Goal: Information Seeking & Learning: Learn about a topic

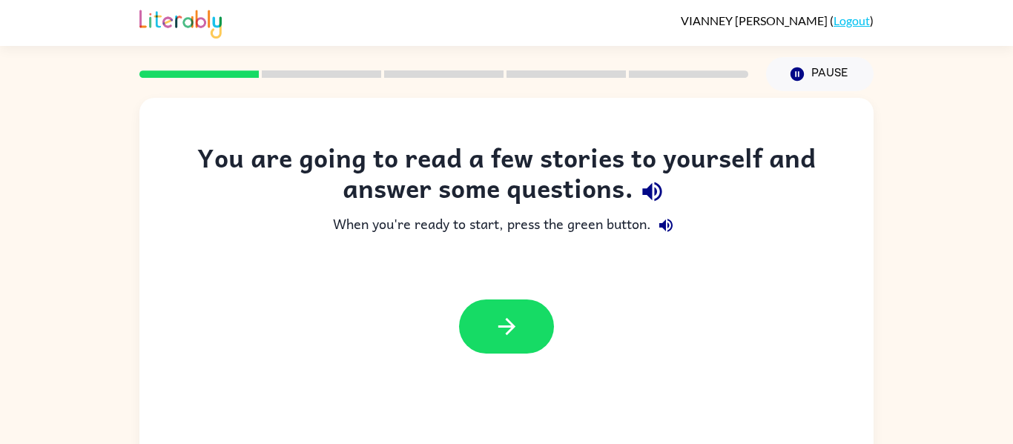
click at [416, 122] on div "You are going to read a few stories to yourself and answer some questions. When…" at bounding box center [506, 310] width 734 height 424
click at [795, 151] on div "You are going to read a few stories to yourself and answer some questions." at bounding box center [506, 176] width 675 height 68
click at [975, 183] on div "You are going to read a few stories to yourself and answer some questions. When…" at bounding box center [506, 306] width 1013 height 430
click at [627, 389] on div "You are going to read a few stories to yourself and answer some questions. When…" at bounding box center [506, 309] width 734 height 424
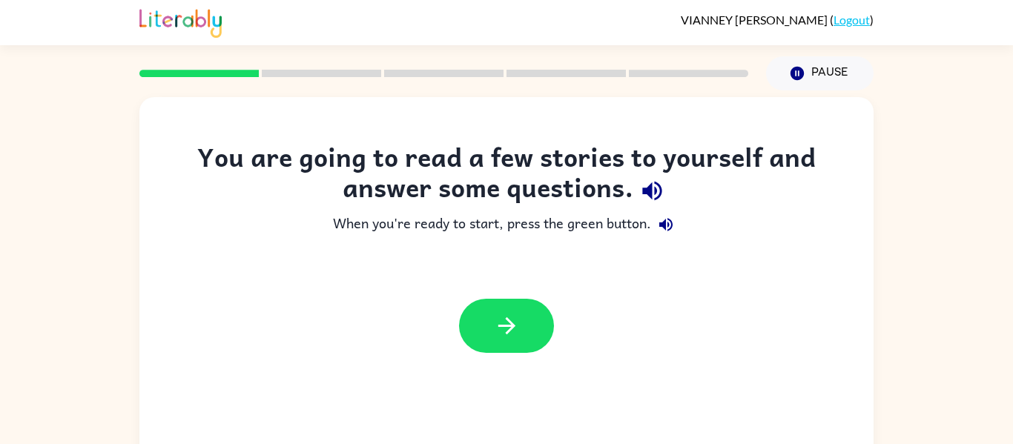
click at [843, 188] on div "You are going to read a few stories to yourself and answer some questions." at bounding box center [506, 176] width 675 height 68
click at [826, 185] on div "You are going to read a few stories to yourself and answer some questions." at bounding box center [506, 176] width 675 height 68
click at [810, 183] on div "You are going to read a few stories to yourself and answer some questions." at bounding box center [506, 176] width 675 height 68
click at [769, 167] on div "You are going to read a few stories to yourself and answer some questions." at bounding box center [506, 176] width 675 height 68
click at [752, 154] on div "You are going to read a few stories to yourself and answer some questions." at bounding box center [506, 176] width 675 height 68
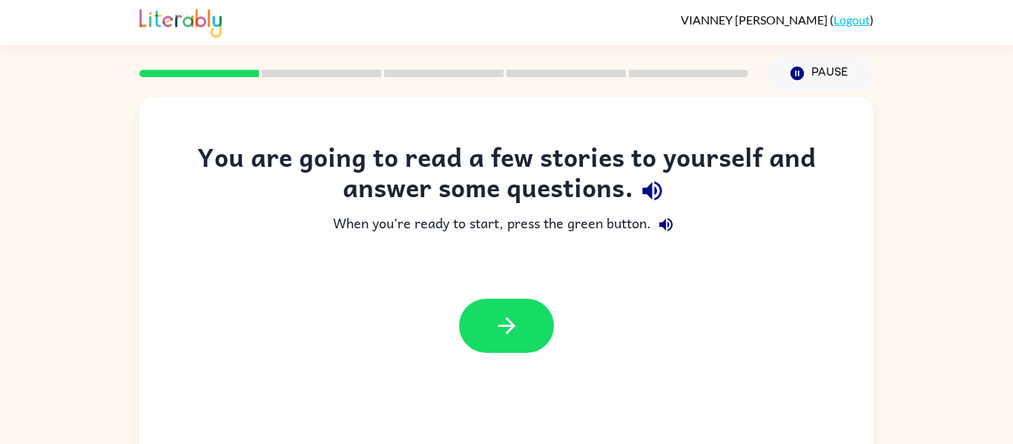
click at [736, 153] on div "You are going to read a few stories to yourself and answer some questions." at bounding box center [506, 176] width 675 height 68
click at [716, 151] on div "You are going to read a few stories to yourself and answer some questions." at bounding box center [506, 176] width 675 height 68
click at [510, 316] on icon "button" at bounding box center [507, 326] width 26 height 26
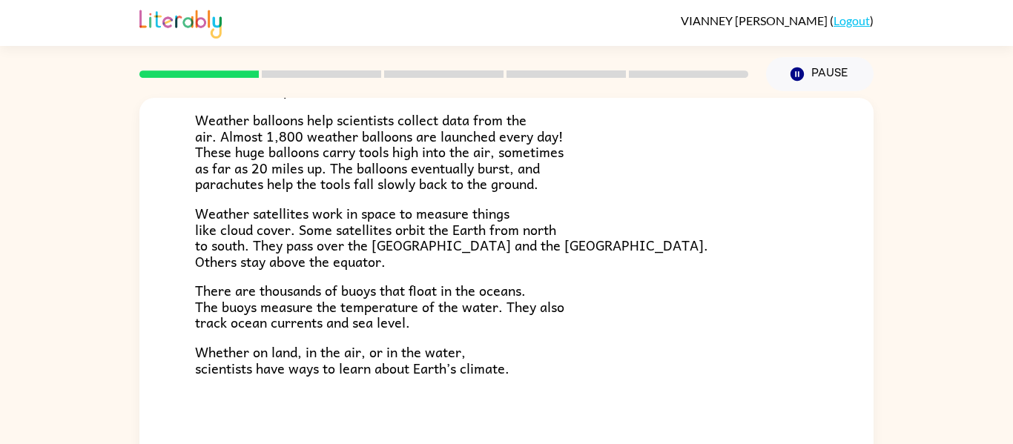
scroll to position [77, 0]
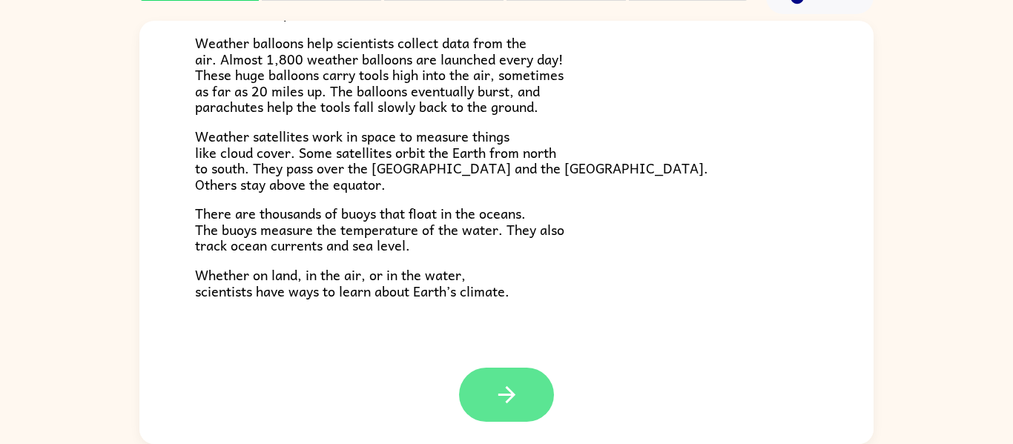
click at [537, 397] on button "button" at bounding box center [506, 395] width 95 height 54
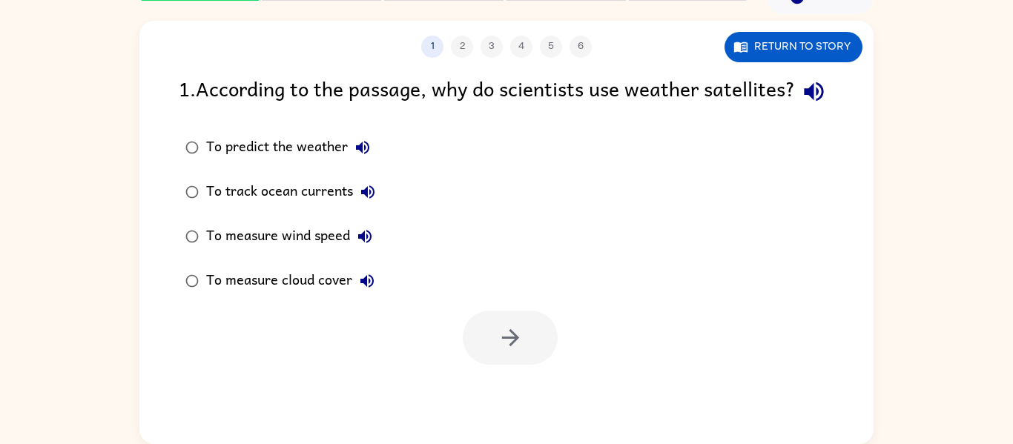
scroll to position [0, 0]
click at [808, 73] on div "1 . According to the passage, why do scientists use weather satellites?" at bounding box center [507, 92] width 656 height 38
click at [821, 49] on button "Return to story" at bounding box center [794, 47] width 138 height 30
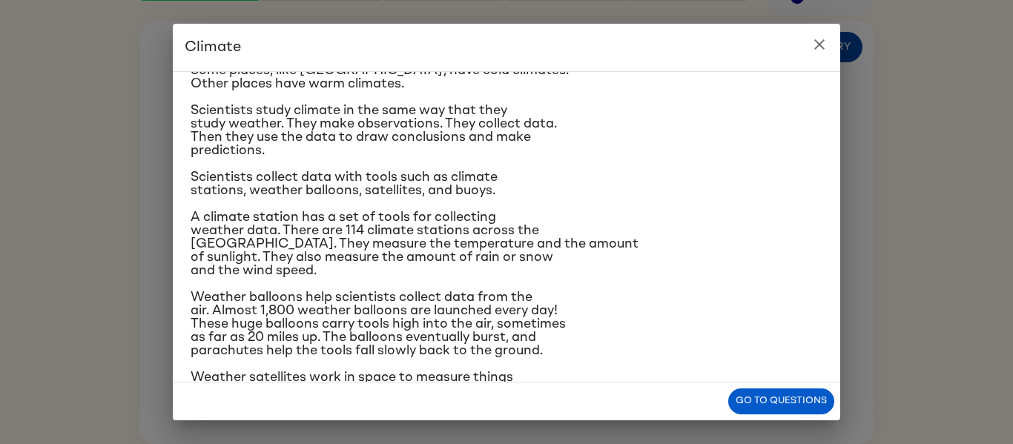
scroll to position [97, 0]
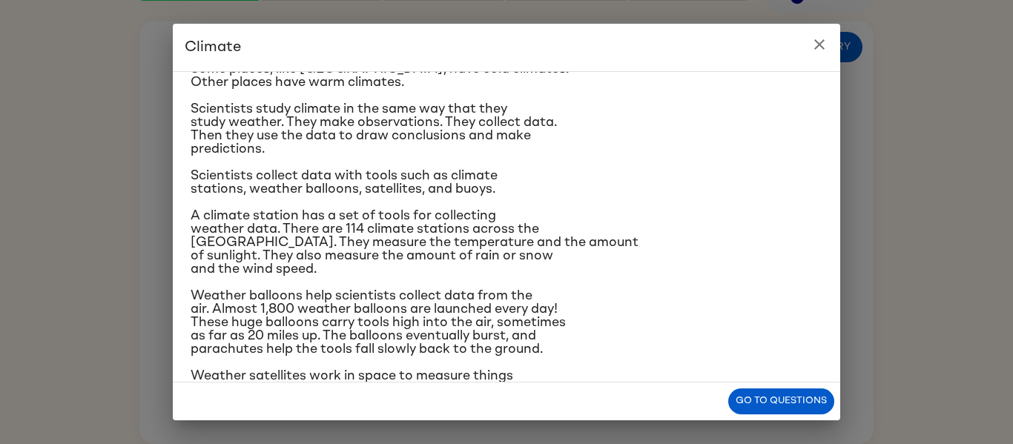
click at [818, 50] on icon "close" at bounding box center [820, 45] width 18 height 18
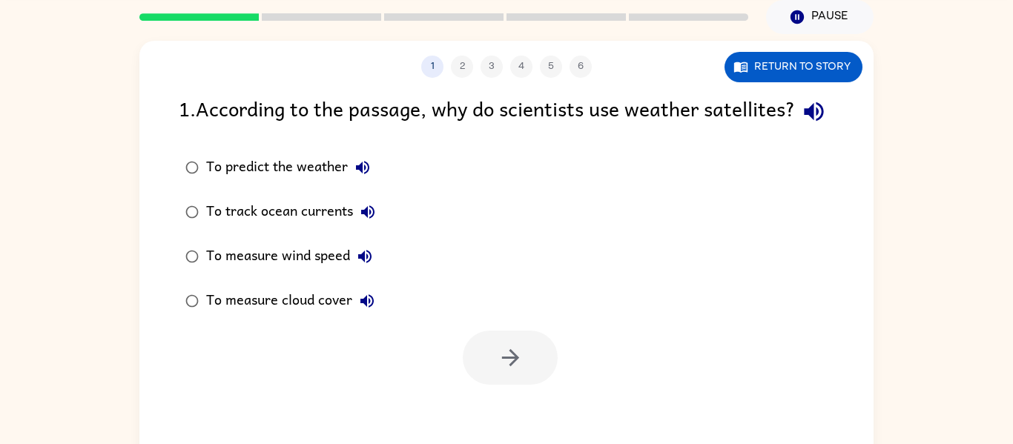
scroll to position [77, 0]
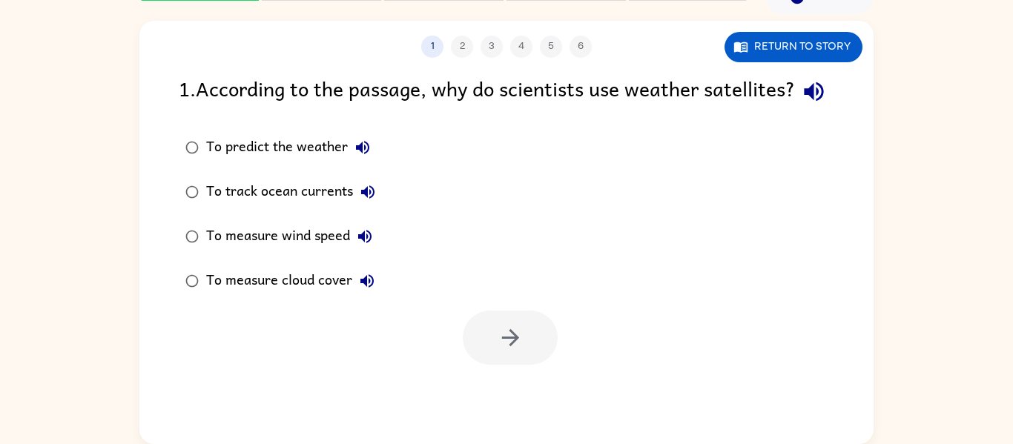
click at [289, 162] on div "To predict the weather" at bounding box center [291, 148] width 171 height 30
click at [499, 351] on icon "button" at bounding box center [511, 338] width 26 height 26
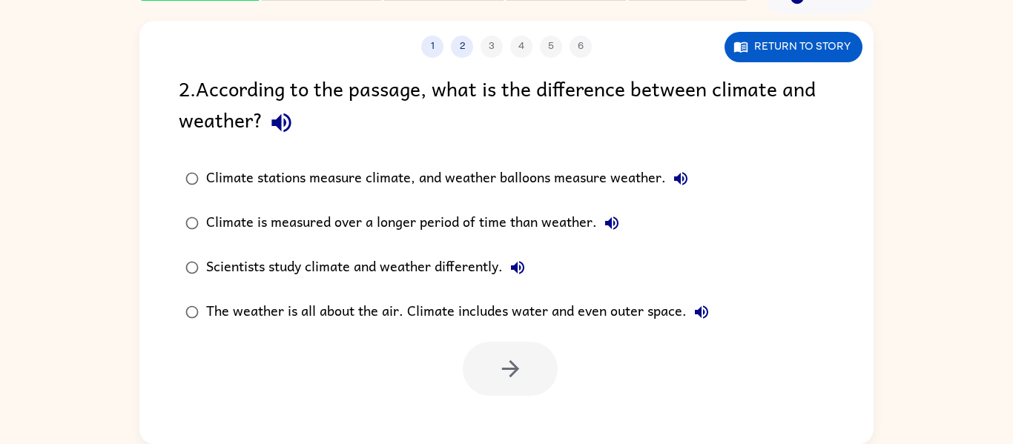
click at [467, 57] on div "1 2 3 4 5 6" at bounding box center [506, 47] width 734 height 22
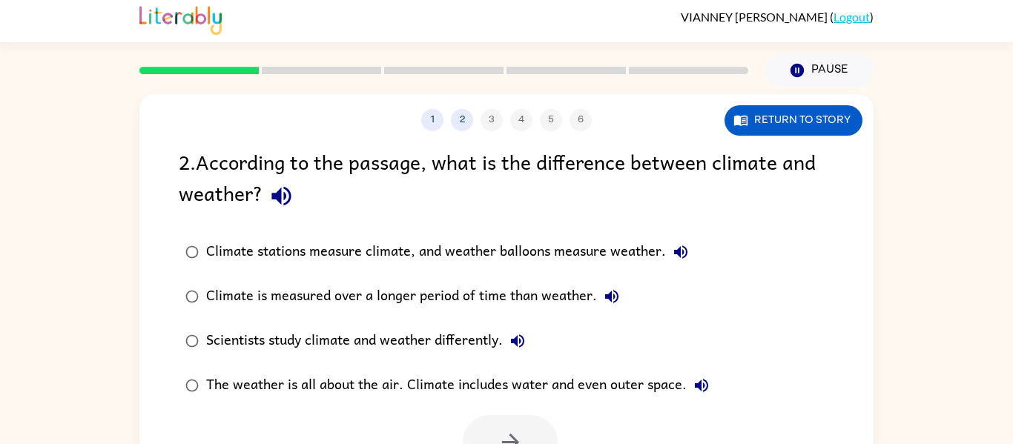
scroll to position [0, 0]
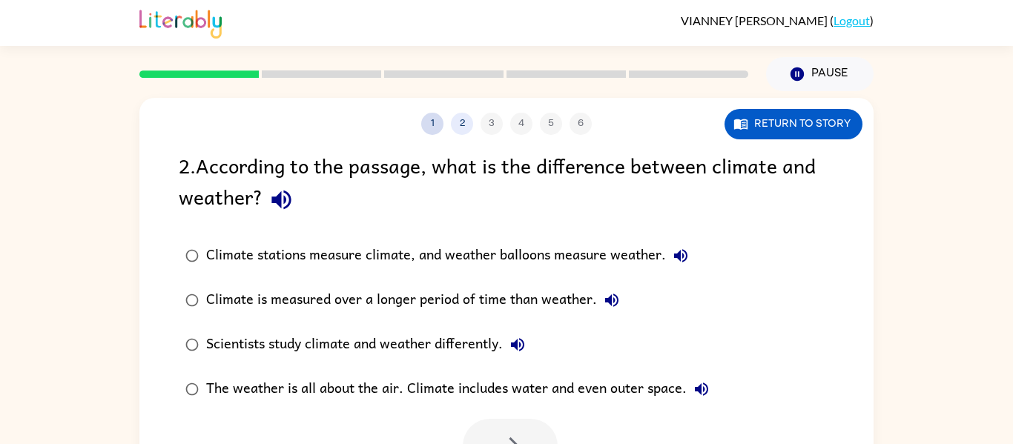
click at [437, 131] on button "1" at bounding box center [432, 124] width 22 height 22
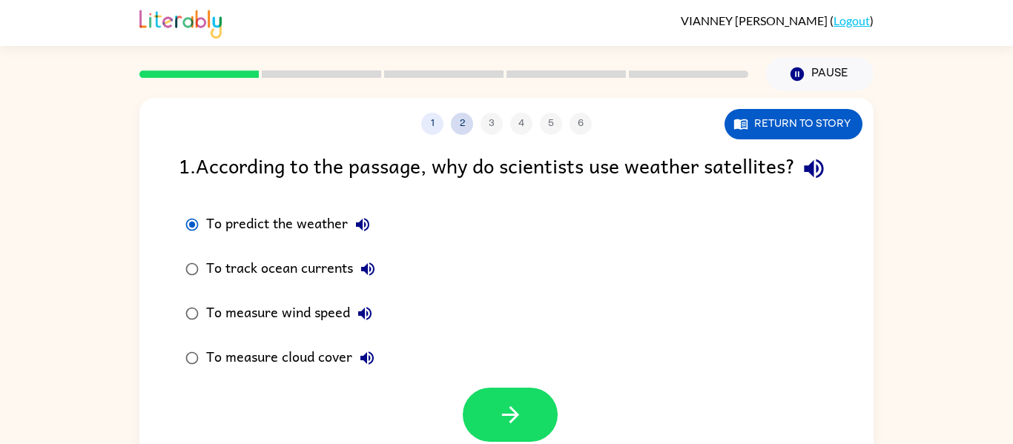
click at [462, 123] on button "2" at bounding box center [462, 124] width 22 height 22
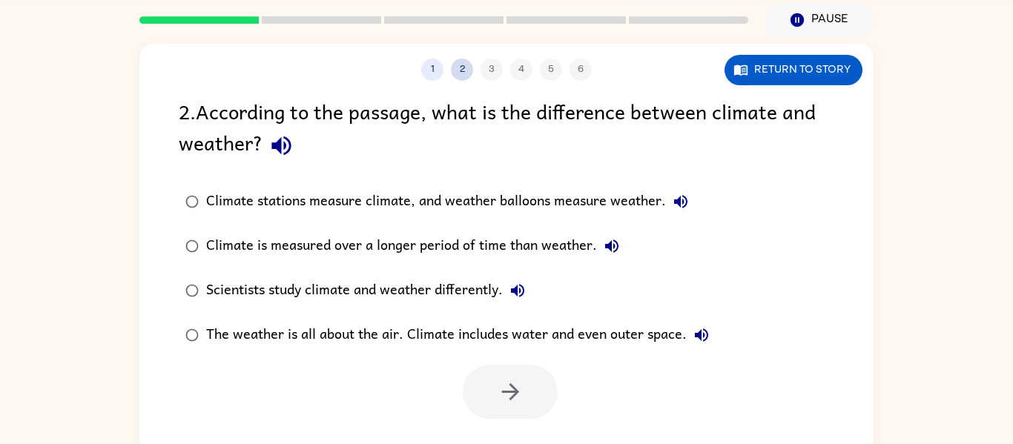
scroll to position [77, 0]
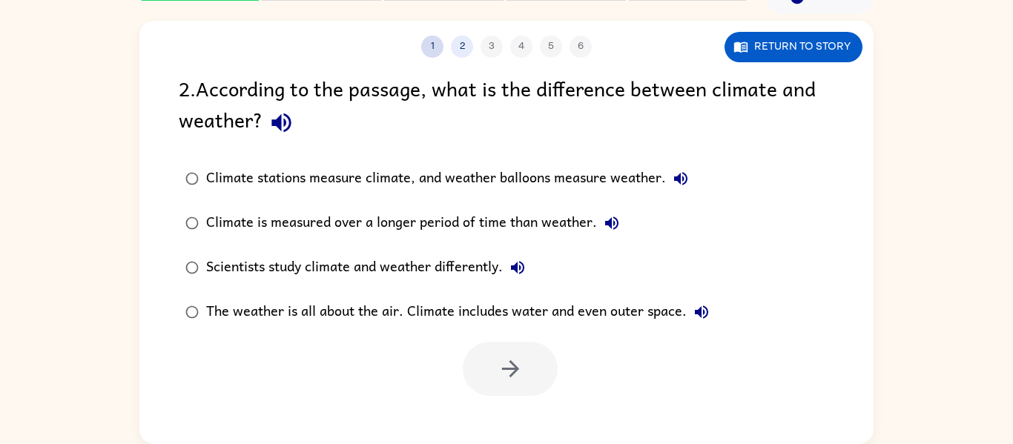
click at [422, 47] on button "1" at bounding box center [432, 47] width 22 height 22
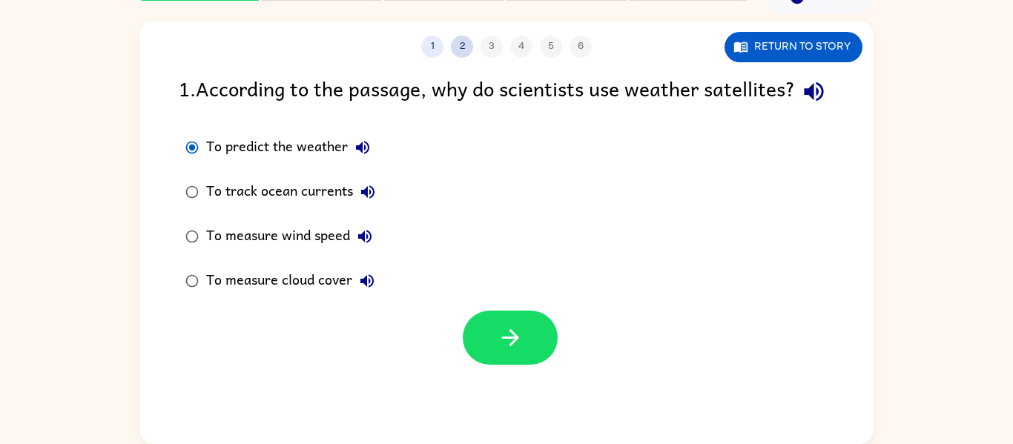
click at [467, 55] on button "2" at bounding box center [462, 47] width 22 height 22
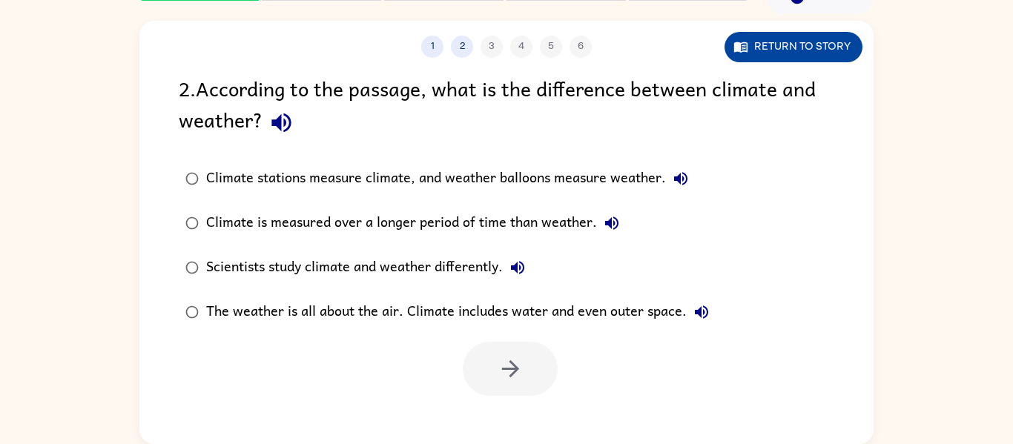
click at [820, 57] on button "Return to story" at bounding box center [794, 47] width 138 height 30
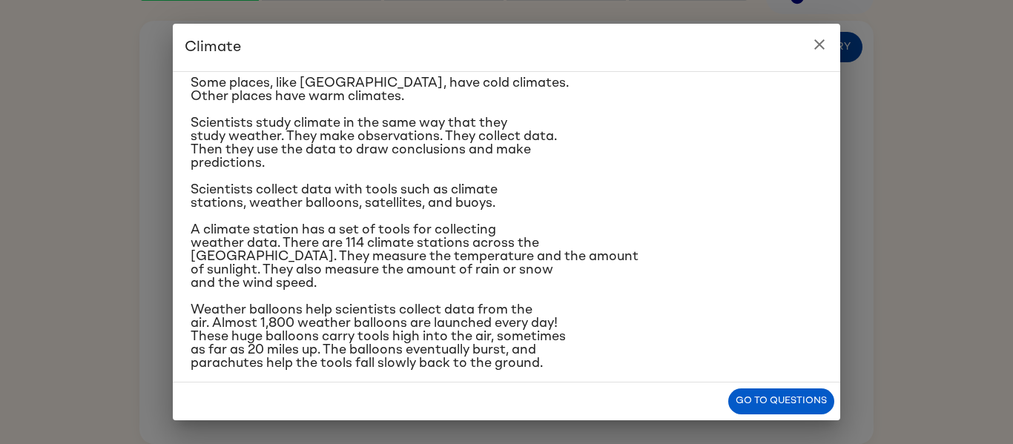
scroll to position [84, 0]
click at [820, 51] on icon "close" at bounding box center [820, 45] width 18 height 18
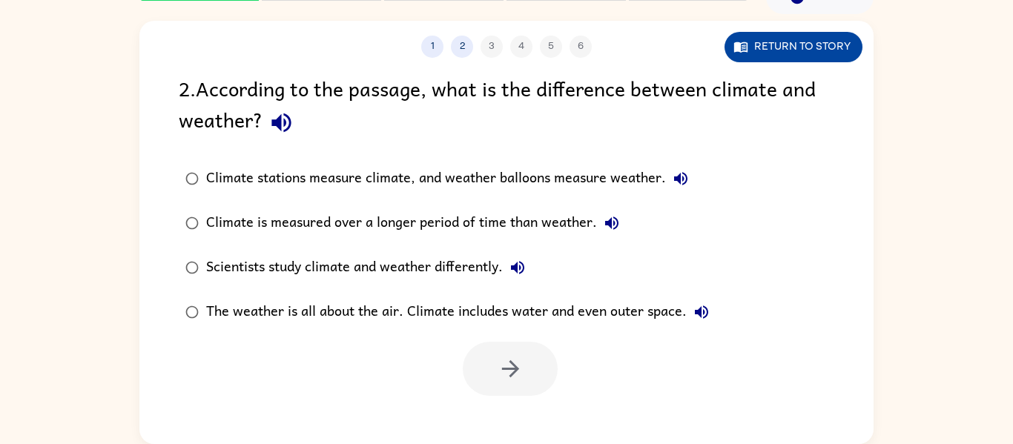
click at [818, 43] on button "Return to story" at bounding box center [794, 47] width 138 height 30
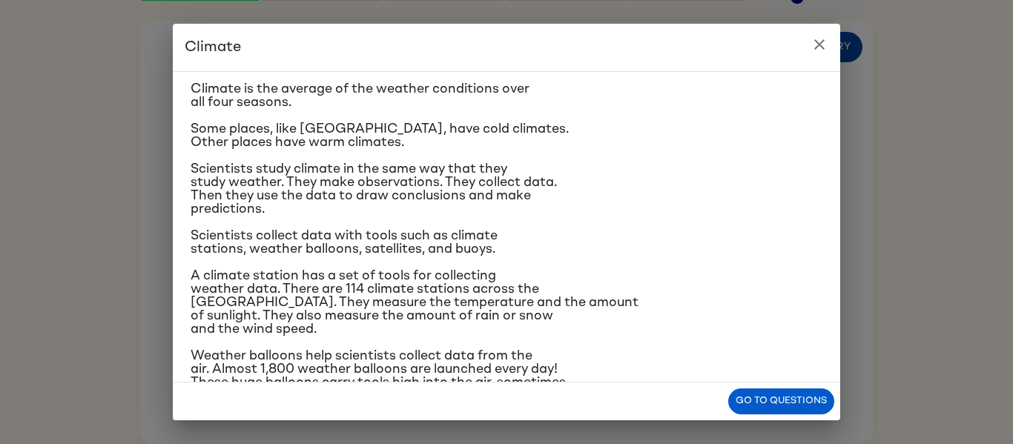
scroll to position [39, 0]
click at [816, 56] on button "close" at bounding box center [820, 45] width 30 height 30
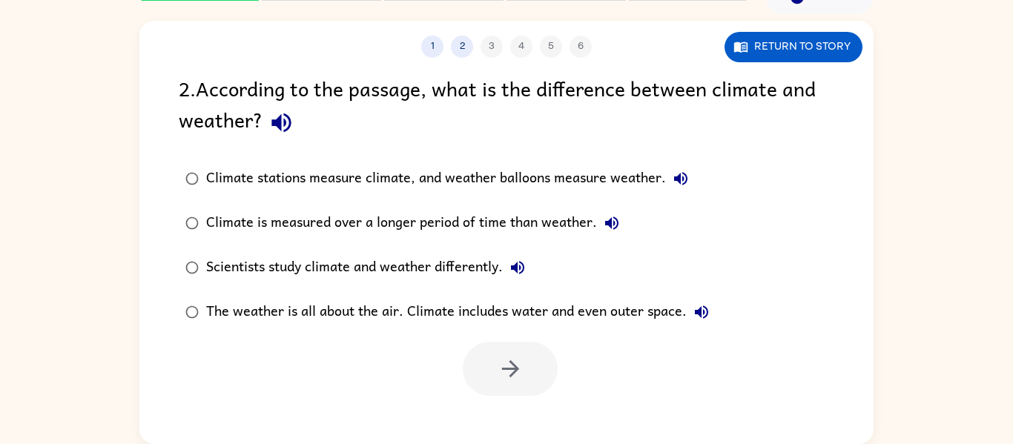
click at [619, 190] on div "Climate stations measure climate, and weather balloons measure weather." at bounding box center [451, 179] width 490 height 30
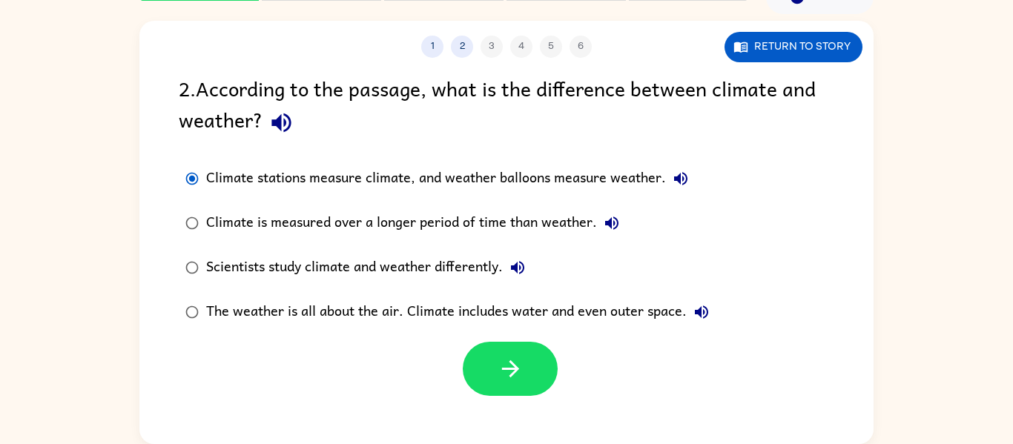
click at [568, 237] on div "Climate is measured over a longer period of time than weather." at bounding box center [416, 223] width 421 height 30
click at [484, 300] on div "The weather is all about the air. Climate includes water and even outer space." at bounding box center [461, 312] width 510 height 30
click at [491, 273] on div "Scientists study climate and weather differently." at bounding box center [369, 268] width 326 height 30
click at [435, 322] on div "The weather is all about the air. Climate includes water and even outer space." at bounding box center [461, 312] width 510 height 30
click at [500, 375] on icon "button" at bounding box center [511, 369] width 26 height 26
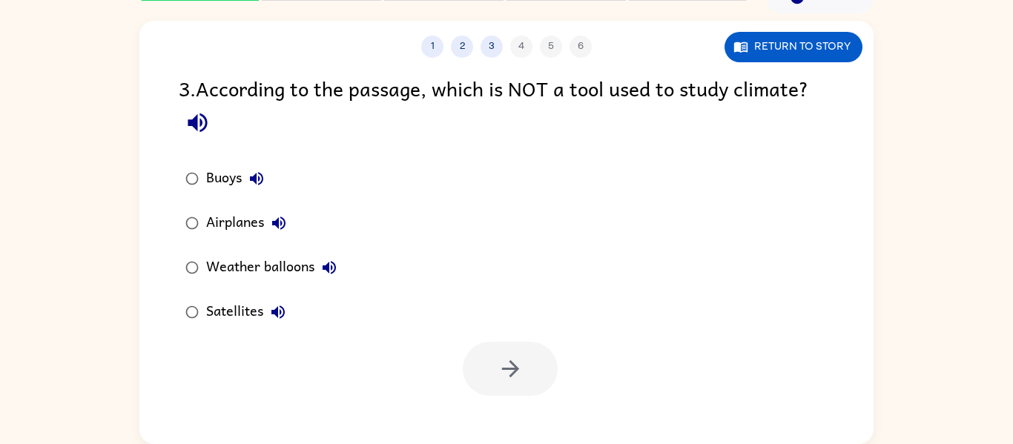
click at [220, 224] on div "Airplanes" at bounding box center [250, 223] width 88 height 30
click at [501, 387] on button "button" at bounding box center [510, 369] width 95 height 54
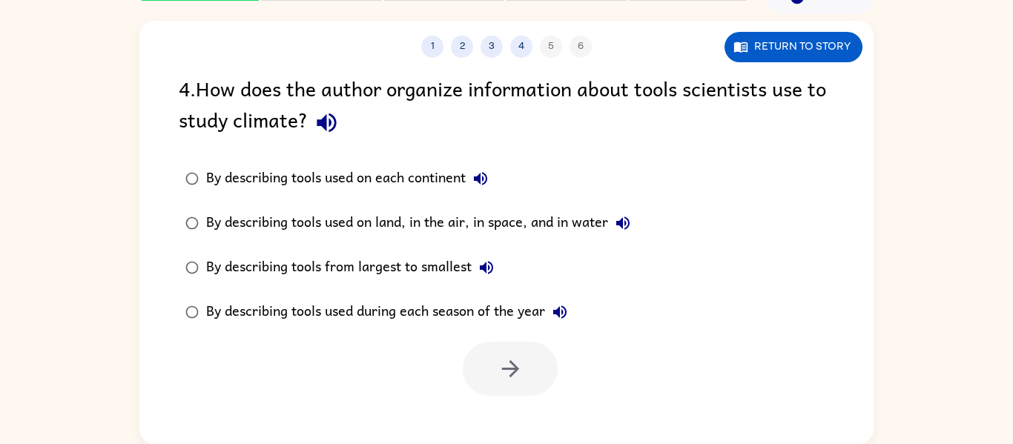
click at [479, 222] on div "By describing tools used on land, in the air, in space, and in water" at bounding box center [422, 223] width 432 height 30
click at [510, 359] on icon "button" at bounding box center [511, 369] width 26 height 26
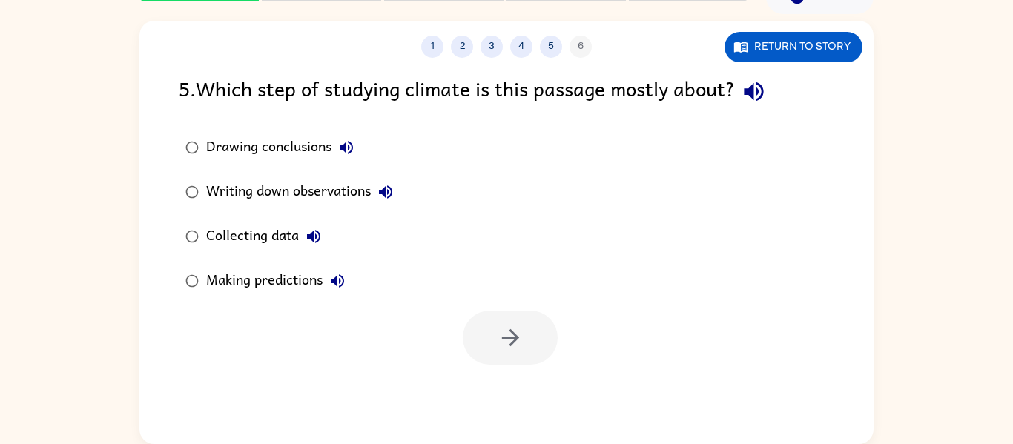
click at [263, 239] on div "Collecting data" at bounding box center [267, 237] width 122 height 30
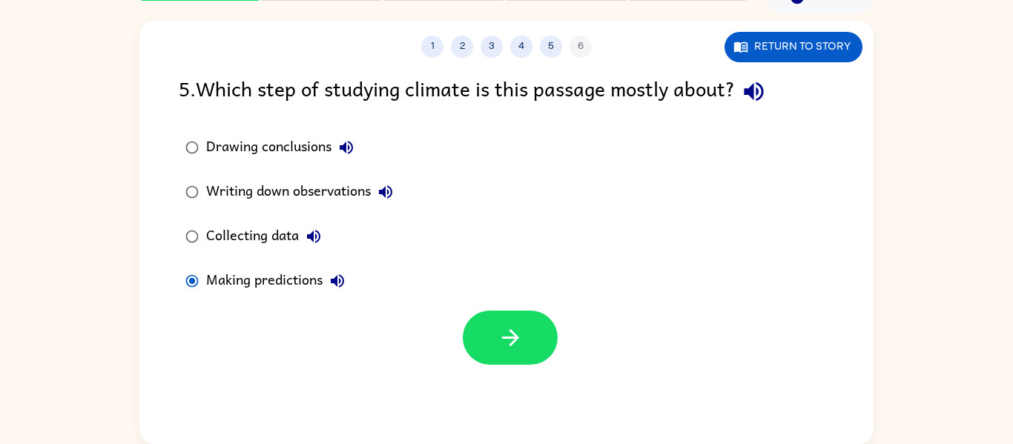
click at [283, 240] on div "Collecting data" at bounding box center [267, 237] width 122 height 30
click at [520, 358] on button "button" at bounding box center [510, 338] width 95 height 54
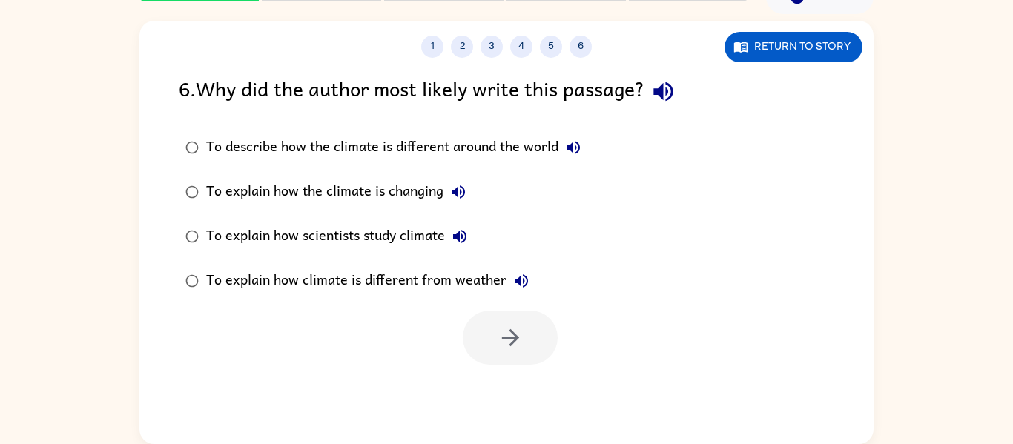
click at [400, 151] on div "To describe how the climate is different around the world" at bounding box center [397, 148] width 382 height 30
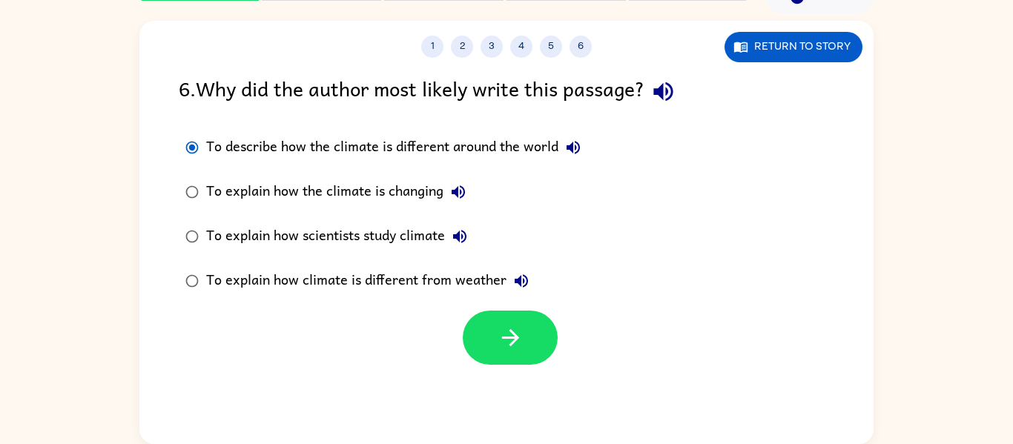
click at [401, 191] on div "To explain how the climate is changing" at bounding box center [339, 192] width 267 height 30
click at [490, 323] on button "button" at bounding box center [510, 338] width 95 height 54
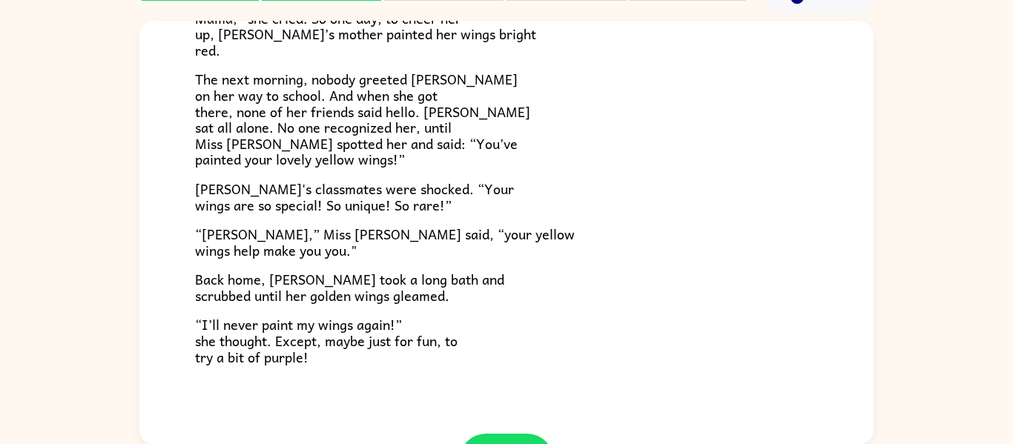
scroll to position [415, 0]
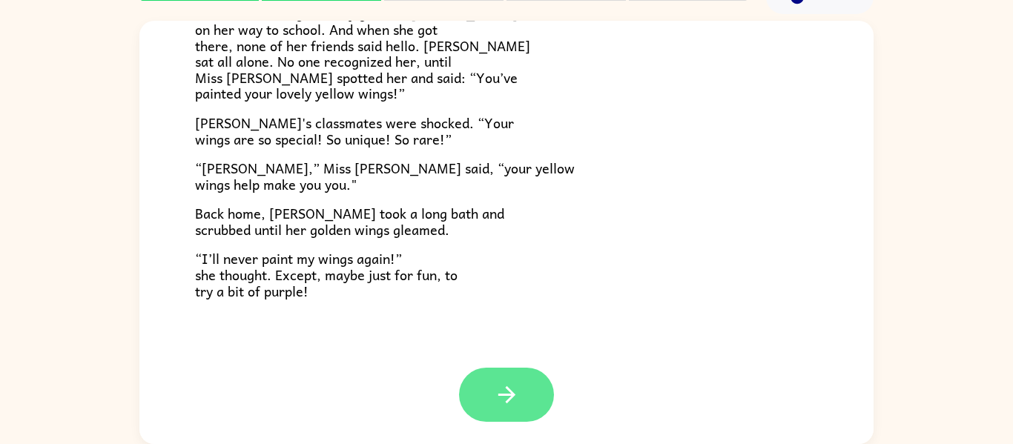
click at [504, 395] on icon "button" at bounding box center [506, 395] width 17 height 17
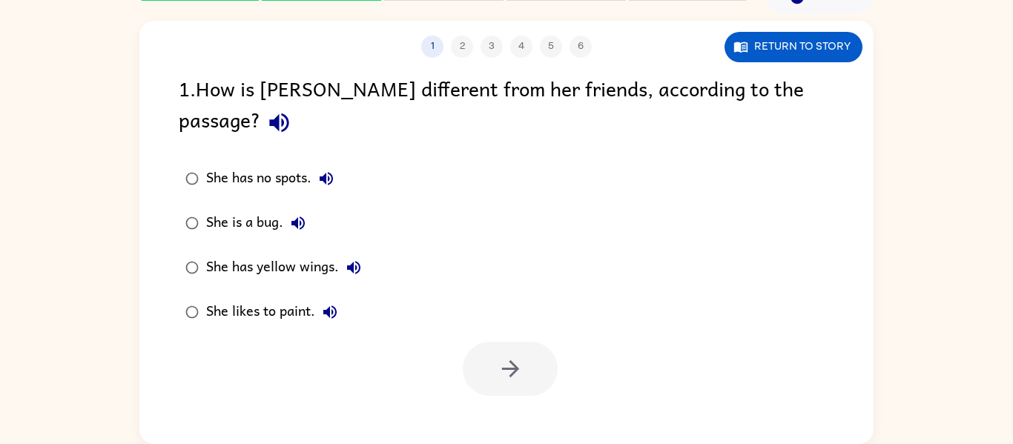
scroll to position [0, 0]
click at [302, 253] on div "She has yellow wings." at bounding box center [287, 268] width 162 height 30
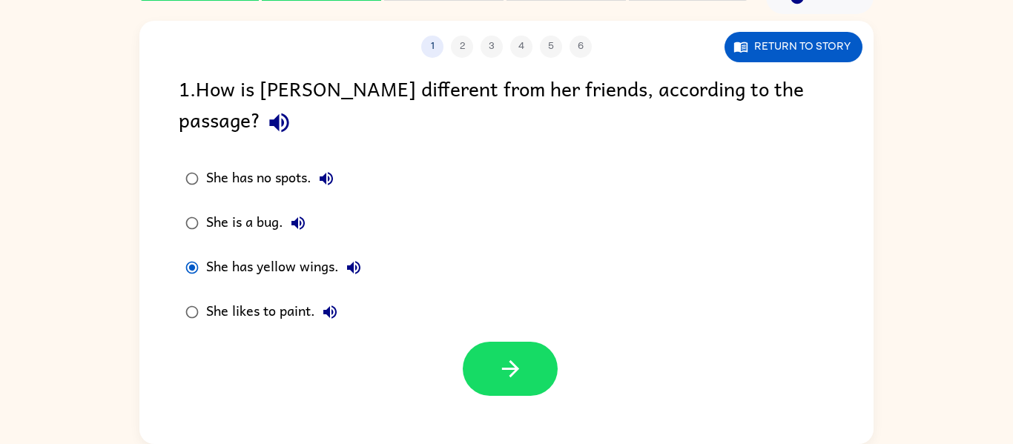
click at [282, 208] on div "She is a bug." at bounding box center [259, 223] width 107 height 30
click at [286, 164] on div "She has no spots." at bounding box center [273, 179] width 135 height 30
click at [255, 297] on div "She likes to paint." at bounding box center [275, 312] width 139 height 30
click at [272, 208] on div "She is a bug." at bounding box center [259, 223] width 107 height 30
click at [298, 164] on div "She has no spots." at bounding box center [273, 179] width 135 height 30
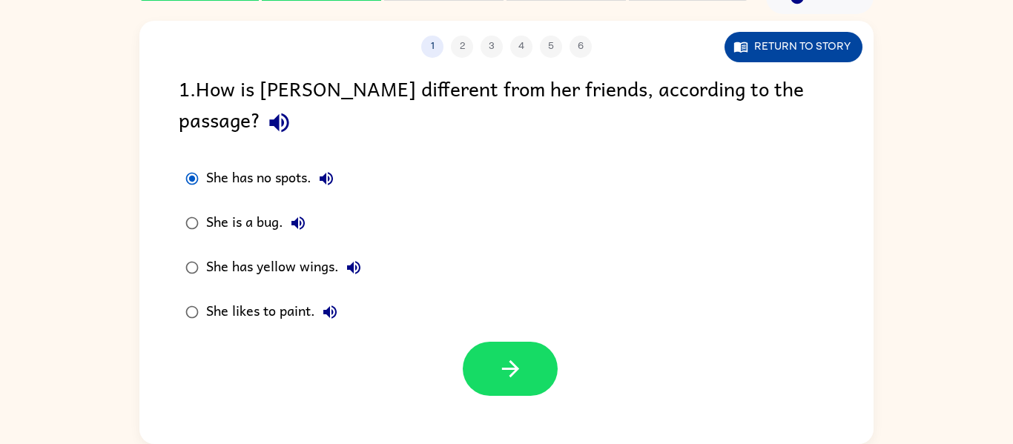
click at [804, 51] on button "Return to story" at bounding box center [794, 47] width 138 height 30
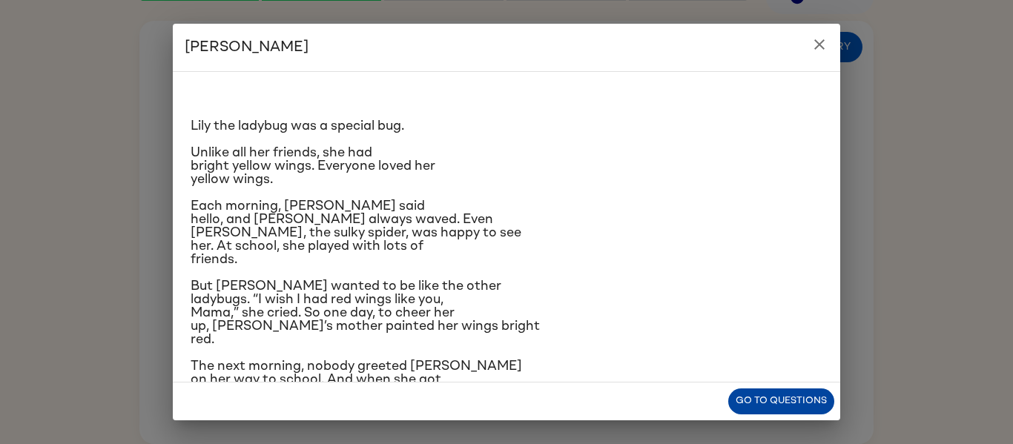
click at [784, 407] on button "Go to questions" at bounding box center [782, 402] width 106 height 26
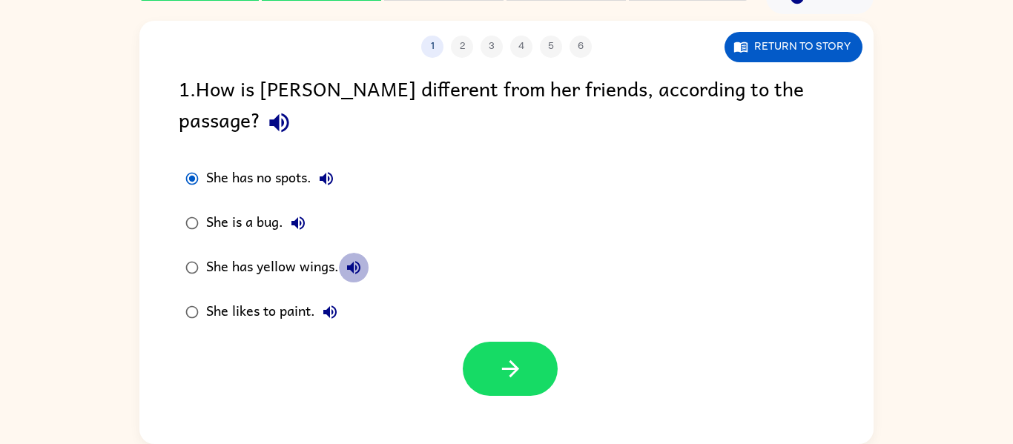
click at [347, 259] on icon "button" at bounding box center [354, 268] width 18 height 18
click at [319, 253] on div "She has yellow wings." at bounding box center [287, 268] width 162 height 30
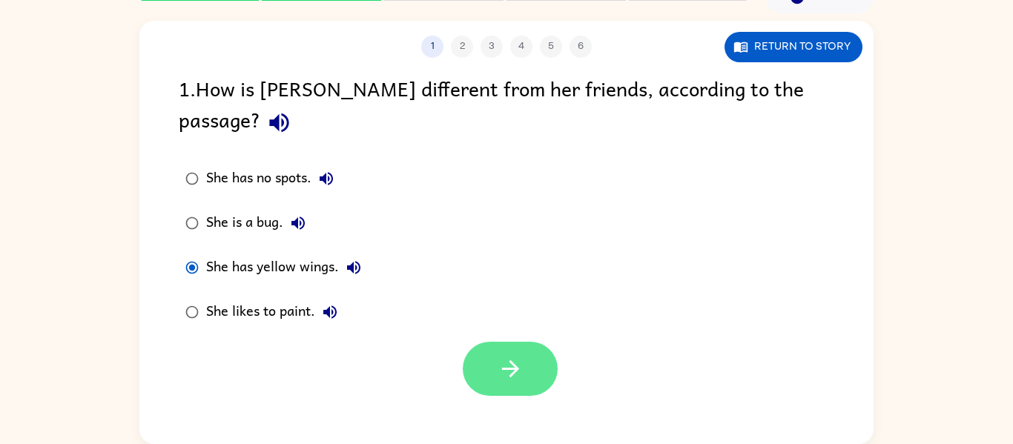
click at [520, 356] on icon "button" at bounding box center [511, 369] width 26 height 26
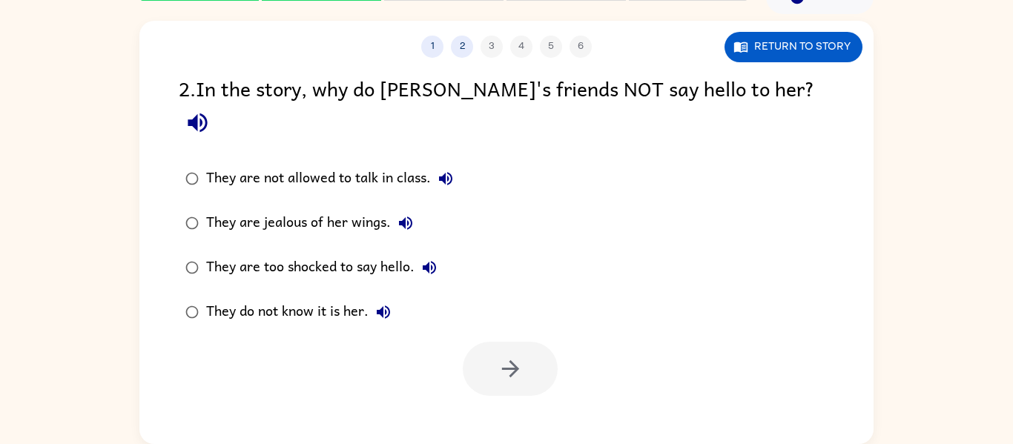
click at [385, 303] on icon "button" at bounding box center [384, 312] width 18 height 18
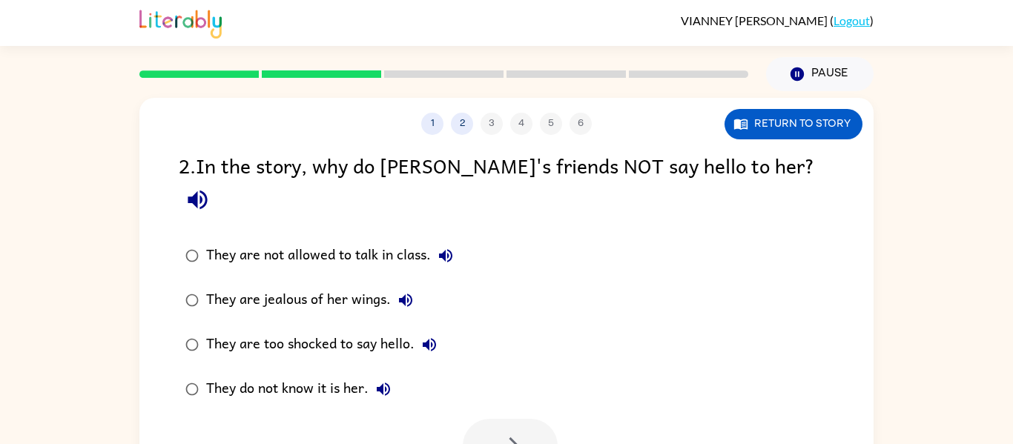
click at [379, 412] on div at bounding box center [506, 443] width 734 height 62
click at [324, 375] on div "They do not know it is her." at bounding box center [302, 390] width 192 height 30
click at [515, 433] on icon "button" at bounding box center [511, 446] width 26 height 26
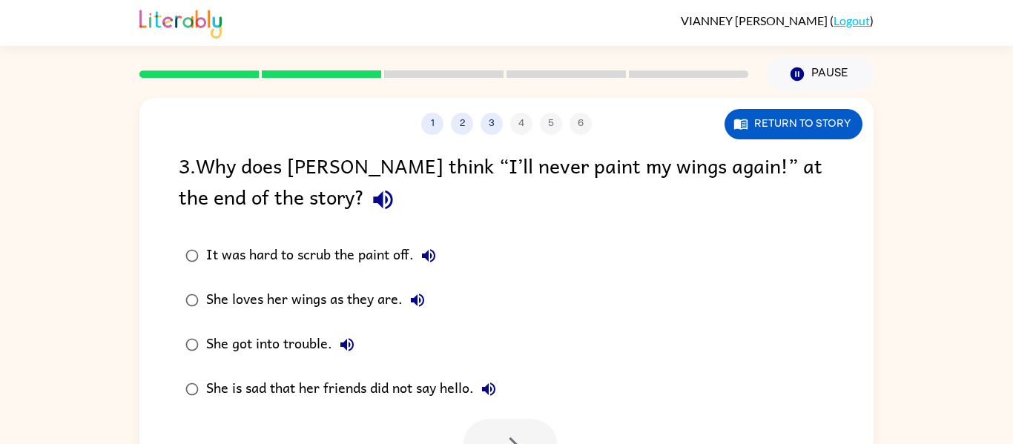
click at [375, 306] on div "She loves her wings as they are." at bounding box center [319, 301] width 226 height 30
click at [524, 433] on button "button" at bounding box center [510, 446] width 95 height 54
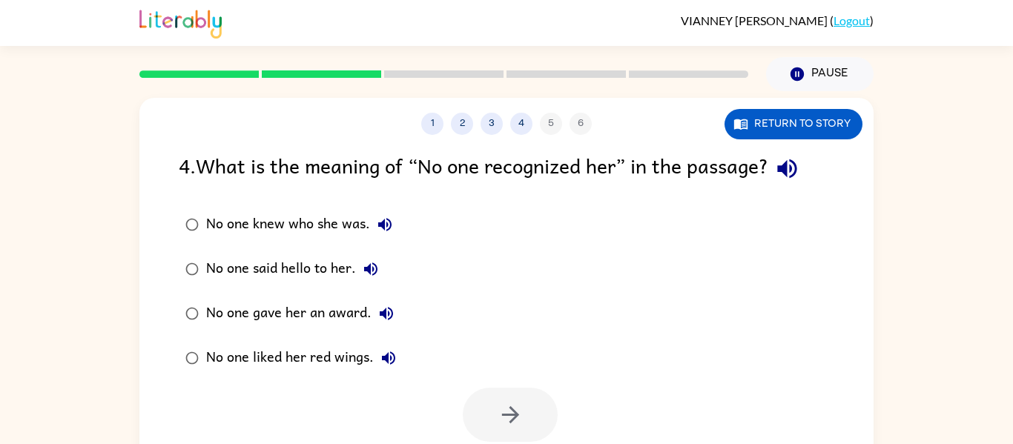
click at [212, 190] on div "4 . What is the meaning of “No one recognized her” in the passage? No one knew …" at bounding box center [506, 296] width 734 height 292
click at [527, 404] on button "button" at bounding box center [510, 415] width 95 height 54
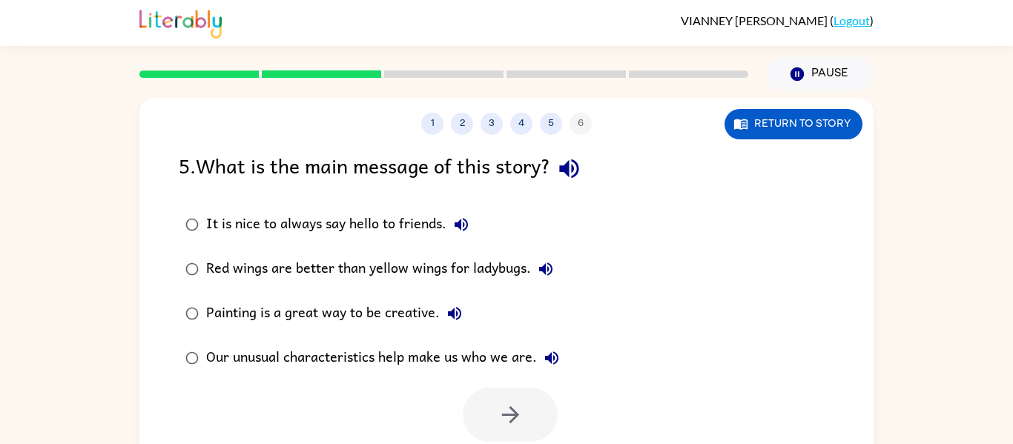
click at [349, 369] on div "Our unusual characteristics help make us who we are." at bounding box center [386, 358] width 361 height 30
click at [427, 361] on div "Our unusual characteristics help make us who we are." at bounding box center [386, 358] width 361 height 30
click at [508, 421] on icon "button" at bounding box center [511, 415] width 26 height 26
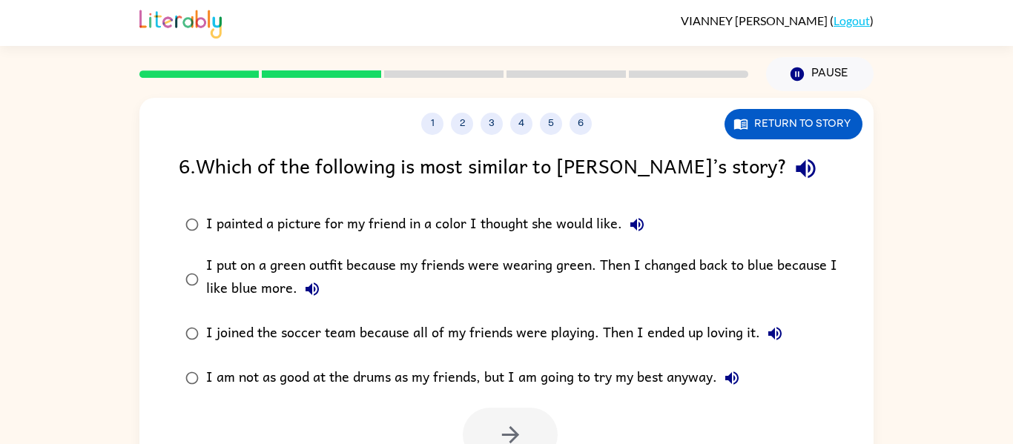
click at [625, 399] on label "I am not as good at the drums as my friends, but I am going to try my best anyw…" at bounding box center [516, 378] width 691 height 45
click at [655, 373] on div "I am not as good at the drums as my friends, but I am going to try my best anyw…" at bounding box center [476, 379] width 541 height 30
click at [533, 443] on button "button" at bounding box center [510, 435] width 95 height 54
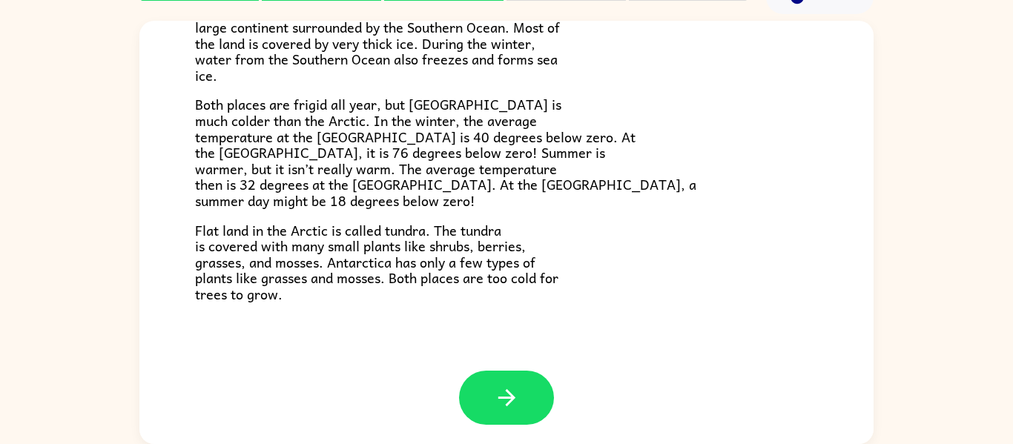
scroll to position [313, 0]
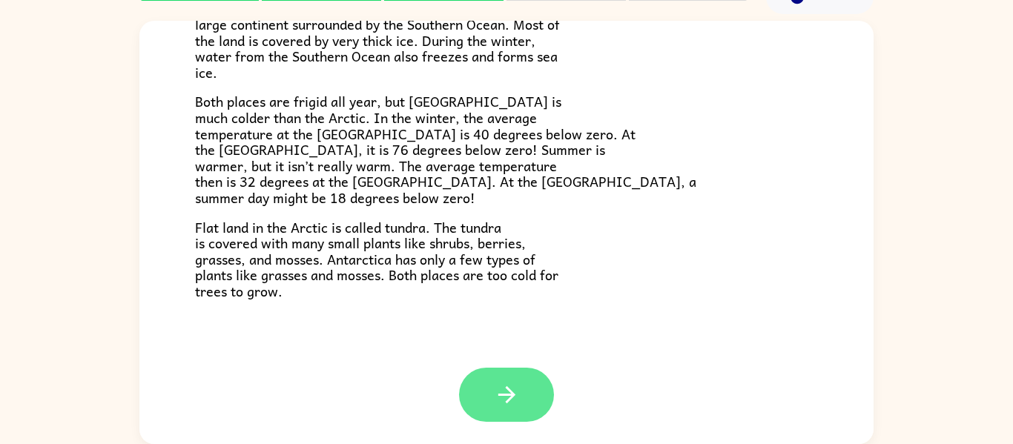
click at [494, 386] on icon "button" at bounding box center [507, 395] width 26 height 26
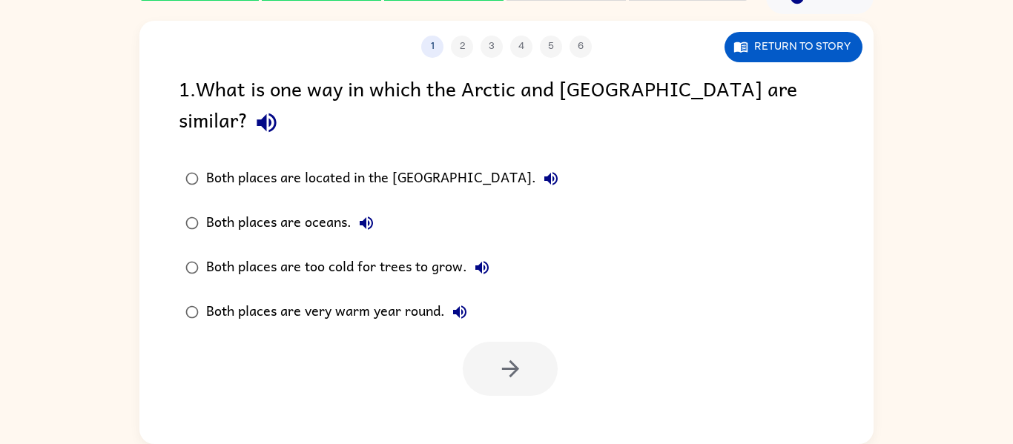
scroll to position [0, 0]
click at [251, 290] on label "Both places are very warm year round." at bounding box center [372, 312] width 403 height 45
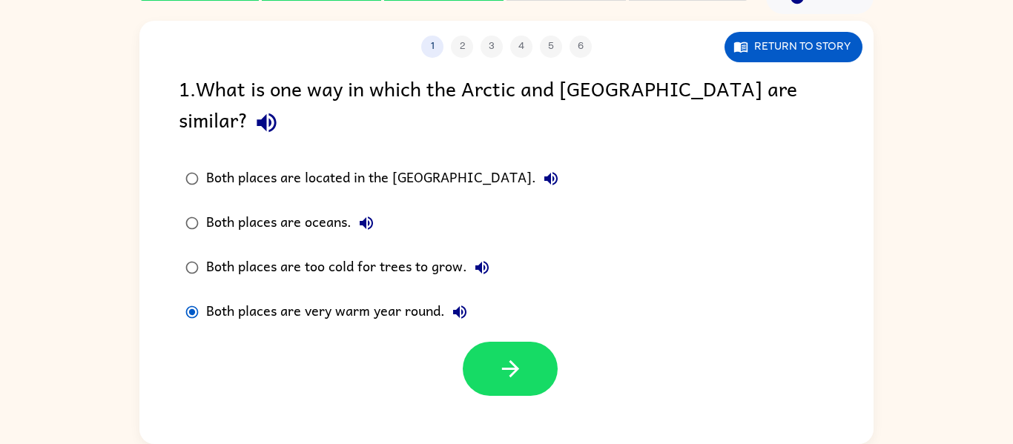
click at [234, 253] on div "Both places are too cold for trees to grow." at bounding box center [351, 268] width 291 height 30
click at [258, 253] on div "Both places are too cold for trees to grow." at bounding box center [351, 268] width 291 height 30
click at [511, 356] on icon "button" at bounding box center [511, 369] width 26 height 26
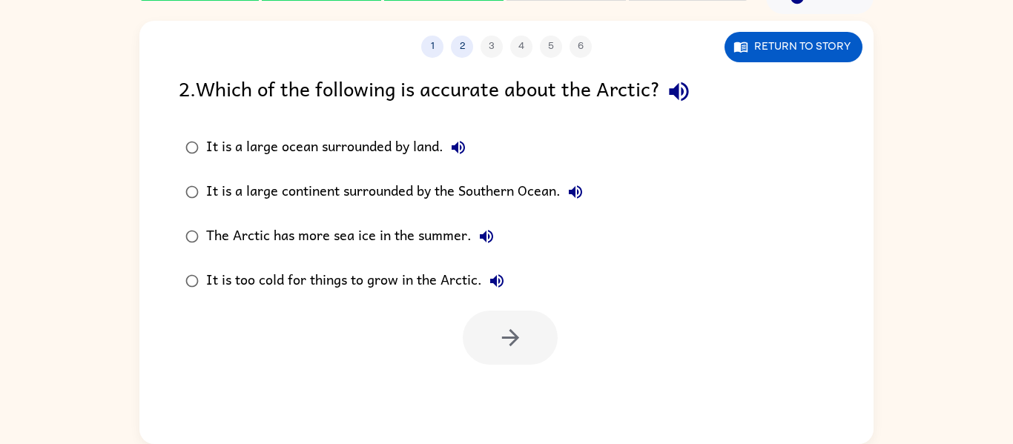
click at [210, 200] on div "It is a large continent surrounded by the Southern Ocean." at bounding box center [398, 192] width 384 height 30
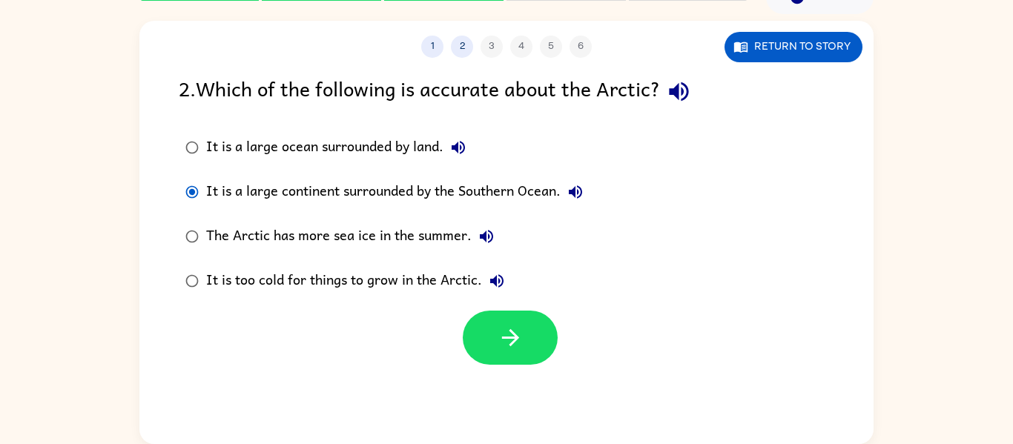
click at [268, 233] on div "The Arctic has more sea ice in the summer." at bounding box center [353, 237] width 295 height 30
click at [380, 285] on div "It is too cold for things to grow in the Arctic." at bounding box center [359, 281] width 306 height 30
click at [350, 148] on div "It is a large ocean surrounded by land." at bounding box center [339, 148] width 267 height 30
click at [464, 188] on div "It is a large continent surrounded by the Southern Ocean." at bounding box center [398, 192] width 384 height 30
click at [519, 339] on icon "button" at bounding box center [511, 338] width 26 height 26
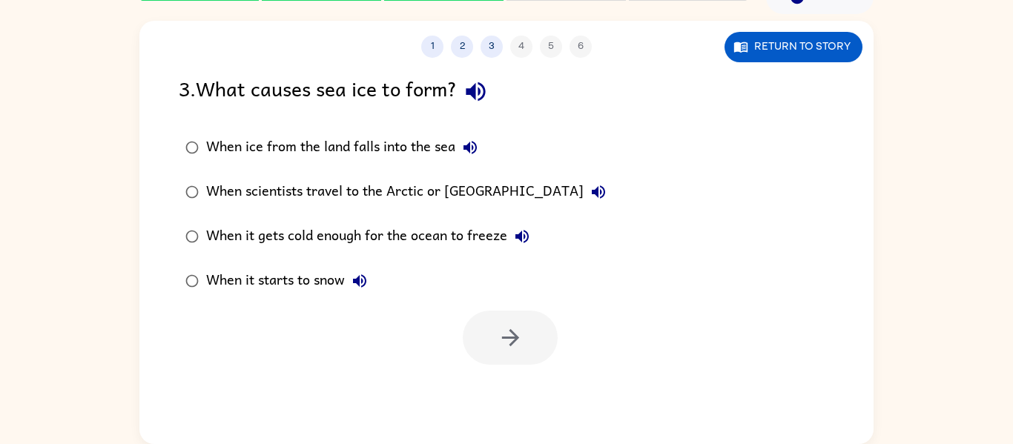
click at [418, 153] on div "When ice from the land falls into the sea" at bounding box center [345, 148] width 279 height 30
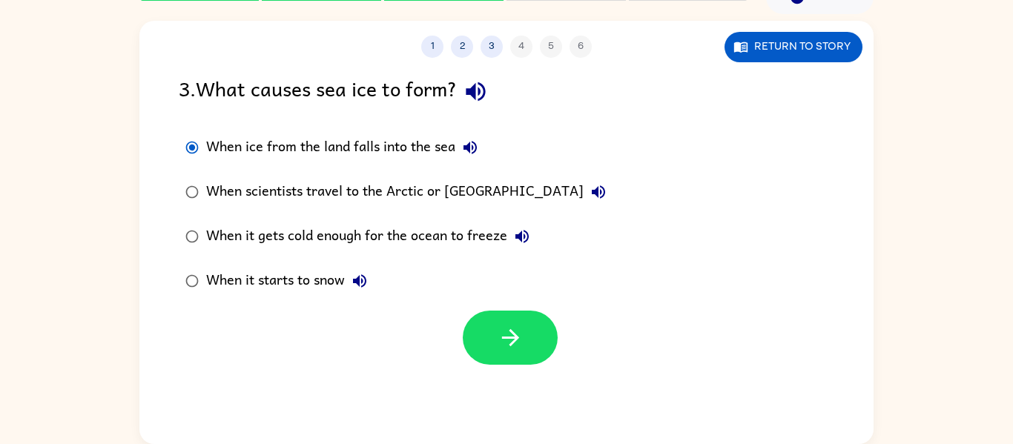
click at [461, 186] on div "When scientists travel to the Arctic or [GEOGRAPHIC_DATA]" at bounding box center [409, 192] width 407 height 30
click at [471, 237] on div "When it gets cold enough for the ocean to freeze" at bounding box center [371, 237] width 331 height 30
click at [507, 335] on icon "button" at bounding box center [511, 338] width 26 height 26
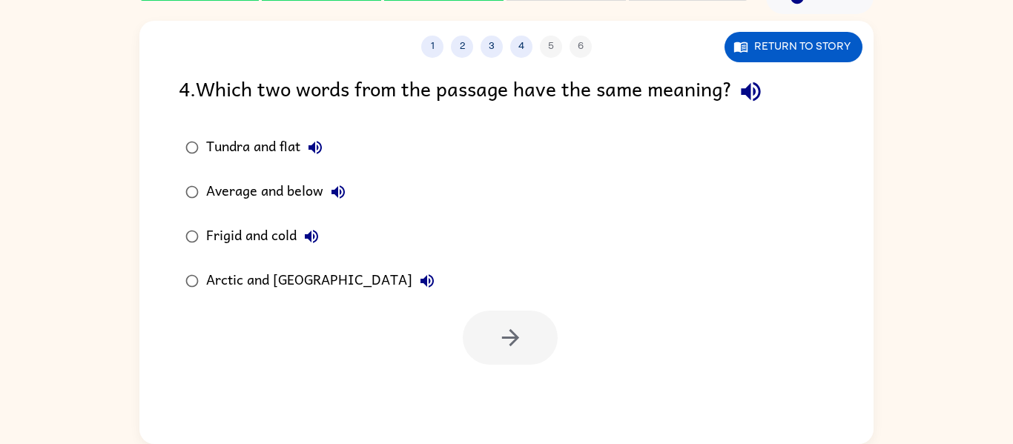
click at [311, 291] on div "Arctic and [GEOGRAPHIC_DATA]" at bounding box center [324, 281] width 236 height 30
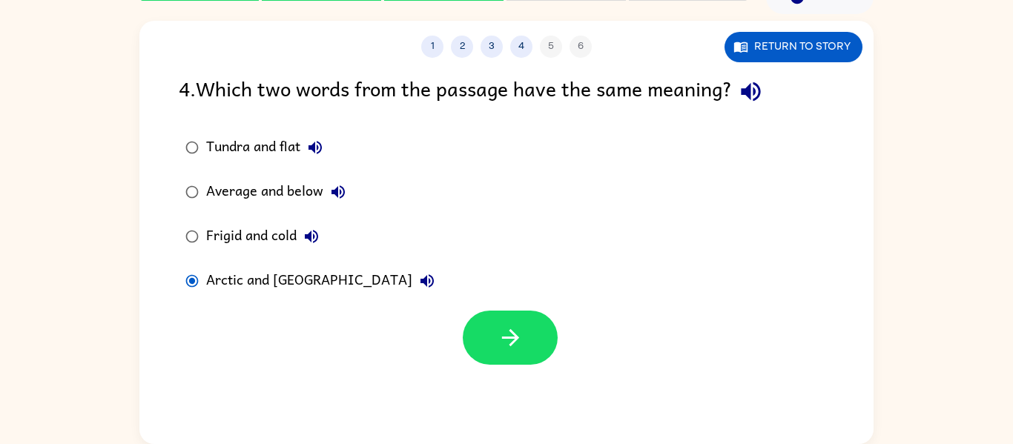
click at [260, 233] on div "Frigid and cold" at bounding box center [266, 237] width 120 height 30
click at [484, 349] on button "button" at bounding box center [510, 338] width 95 height 54
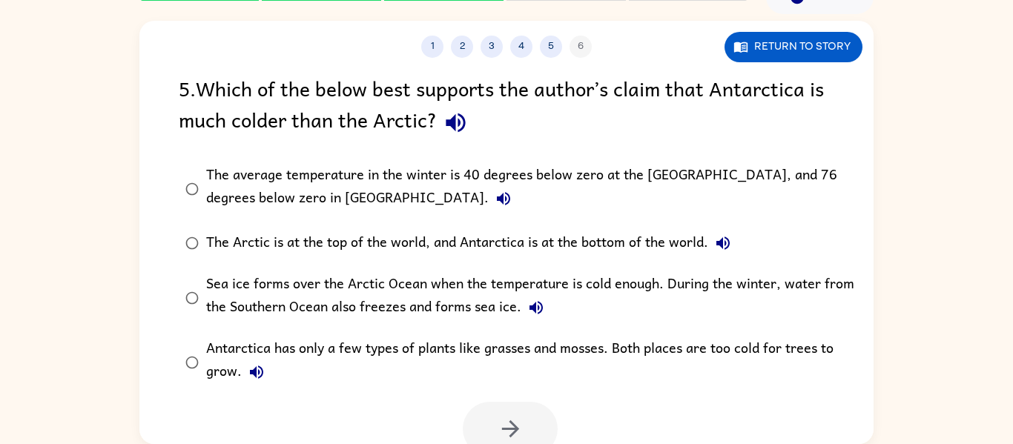
click at [499, 183] on div "The average temperature in the winter is 40 degrees below zero at the [GEOGRAPH…" at bounding box center [530, 189] width 648 height 50
click at [476, 250] on div "The Arctic is at the top of the world, and Antarctica is at the bottom of the w…" at bounding box center [472, 244] width 532 height 30
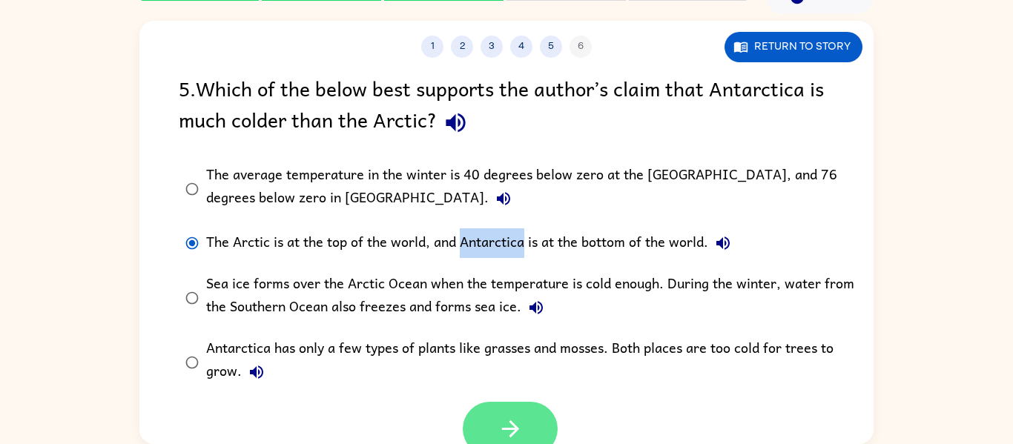
click at [479, 432] on button "button" at bounding box center [510, 429] width 95 height 54
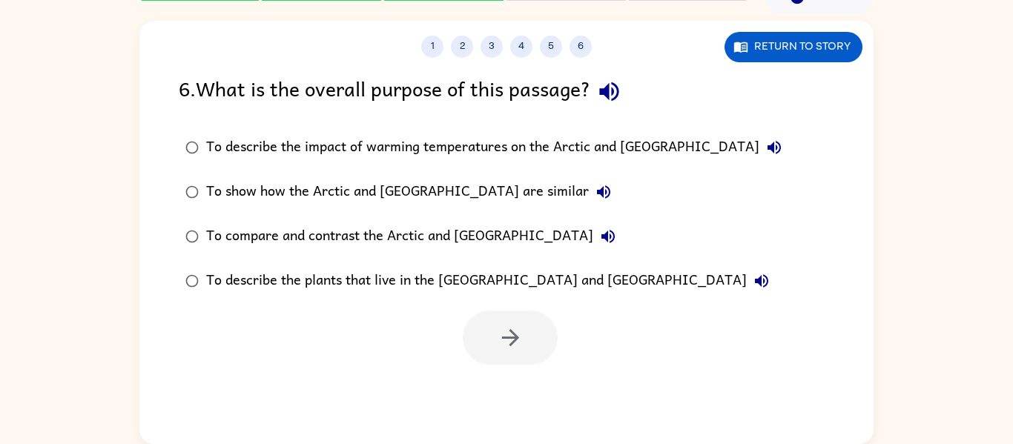
click at [391, 150] on div "To describe the impact of warming temperatures on the Arctic and [GEOGRAPHIC_DA…" at bounding box center [497, 148] width 583 height 30
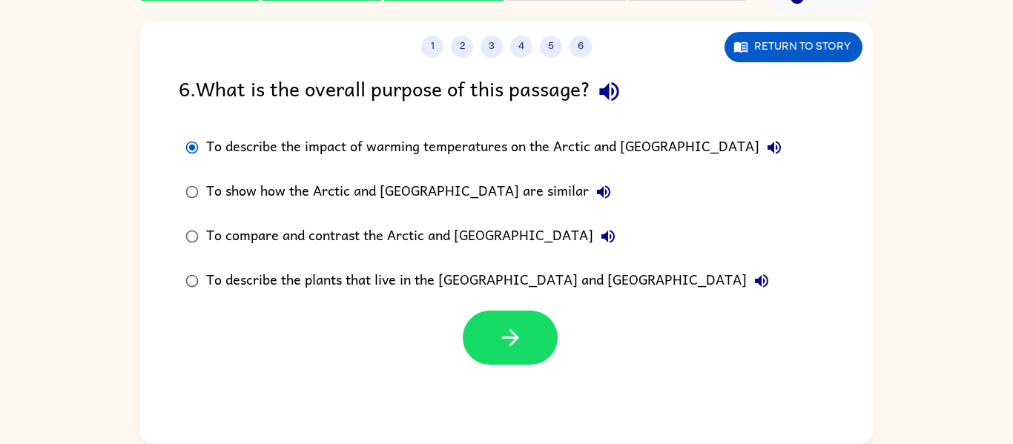
click at [391, 150] on div "To describe the impact of warming temperatures on the Arctic and [GEOGRAPHIC_DA…" at bounding box center [497, 148] width 583 height 30
click at [427, 192] on div "To show how the Arctic and [GEOGRAPHIC_DATA] are similar" at bounding box center [412, 192] width 412 height 30
click at [456, 239] on div "To compare and contrast the Arctic and [GEOGRAPHIC_DATA]" at bounding box center [414, 237] width 417 height 30
click at [523, 336] on icon "button" at bounding box center [511, 338] width 26 height 26
